Goal: Task Accomplishment & Management: Manage account settings

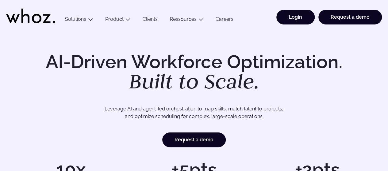
click at [292, 16] on link "Login" at bounding box center [295, 17] width 38 height 15
click at [297, 15] on link "Login" at bounding box center [295, 17] width 38 height 15
